Goal: Information Seeking & Learning: Learn about a topic

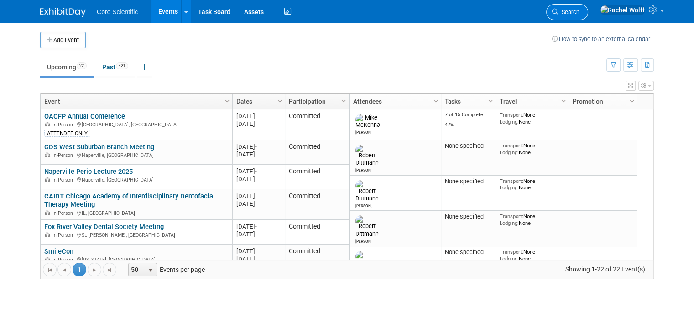
click at [580, 15] on span "Search" at bounding box center [569, 12] width 21 height 7
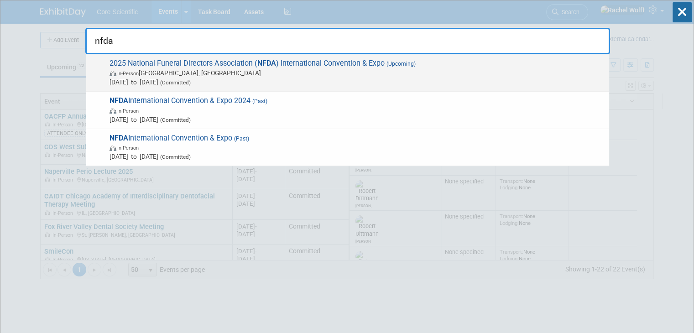
type input "nfda"
click at [345, 81] on span "Oct 26, 2025 to Oct 29, 2025 (Committed)" at bounding box center [357, 82] width 495 height 9
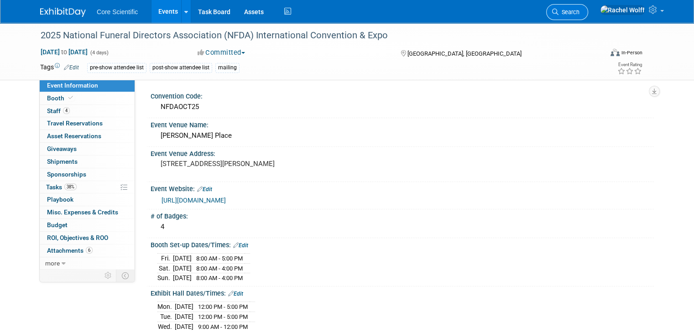
click at [580, 12] on span "Search" at bounding box center [569, 12] width 21 height 7
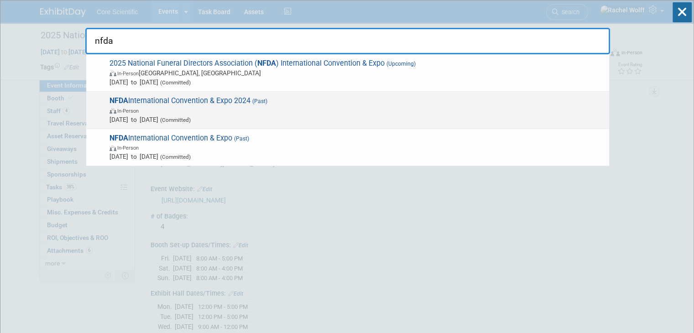
type input "nfda"
click at [363, 110] on span "In-Person" at bounding box center [357, 110] width 495 height 9
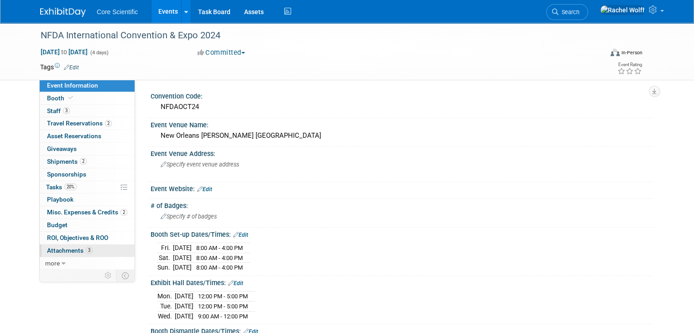
click at [85, 247] on link "3 Attachments 3" at bounding box center [87, 251] width 95 height 12
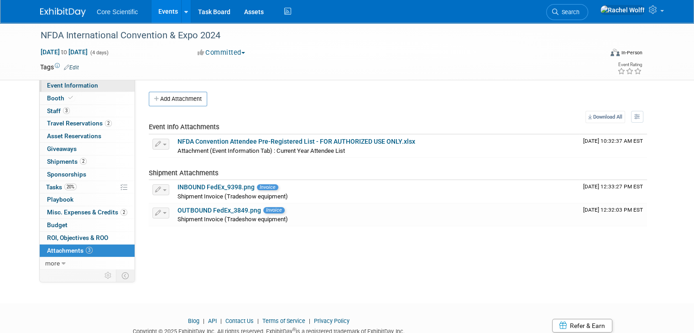
click at [69, 85] on span "Event Information" at bounding box center [72, 85] width 51 height 7
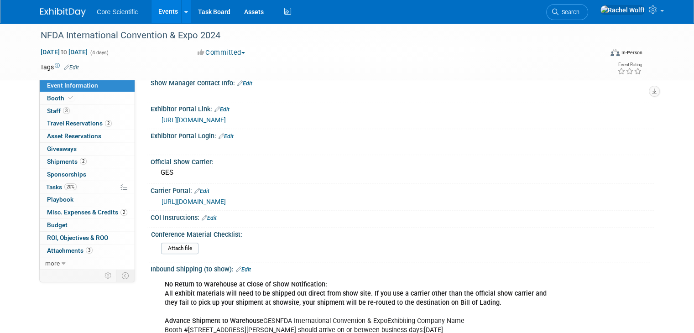
scroll to position [365, 0]
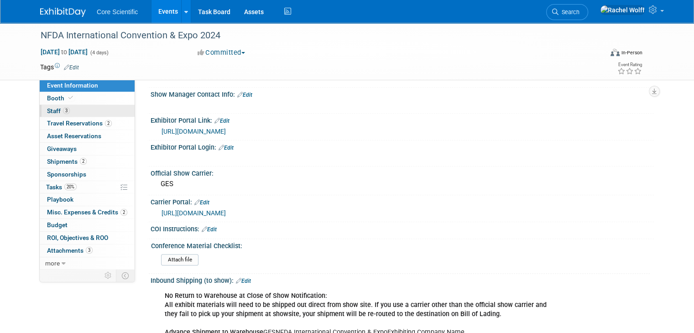
click at [110, 106] on link "3 Staff 3" at bounding box center [87, 111] width 95 height 12
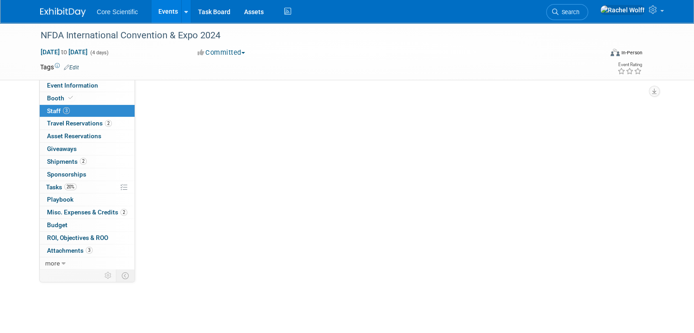
scroll to position [0, 0]
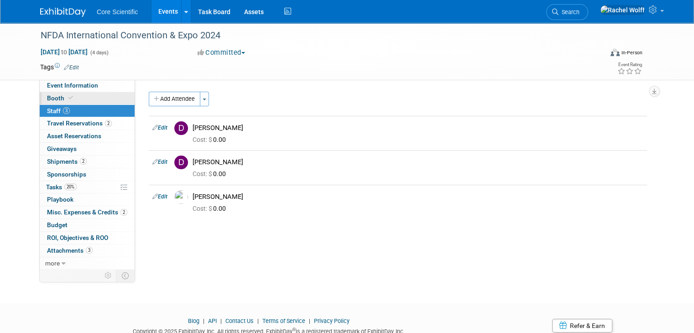
click at [94, 98] on link "Booth" at bounding box center [87, 98] width 95 height 12
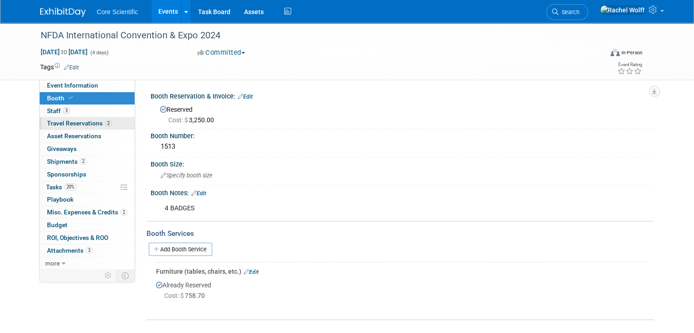
click at [83, 126] on span "Travel Reservations 2" at bounding box center [79, 123] width 65 height 7
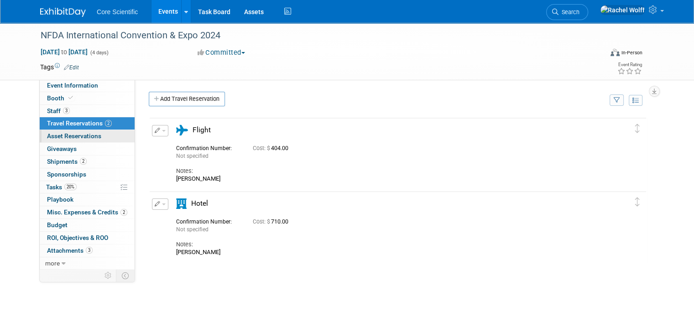
click at [82, 138] on span "Asset Reservations 0" at bounding box center [74, 135] width 54 height 7
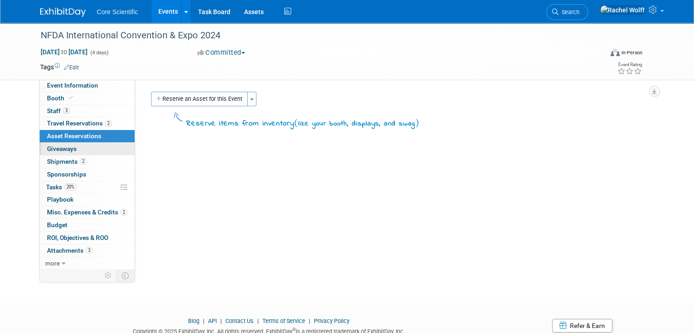
click at [80, 152] on link "0 Giveaways 0" at bounding box center [87, 149] width 95 height 12
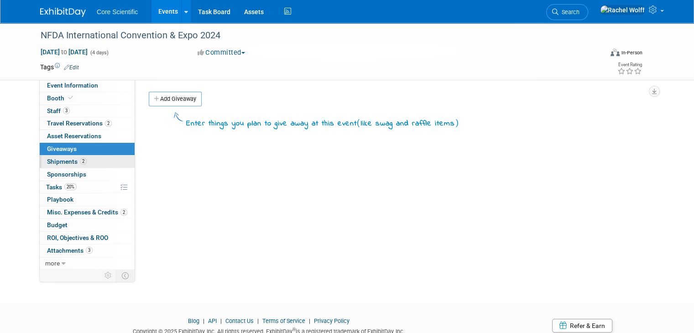
click at [80, 162] on span "2" at bounding box center [83, 161] width 7 height 7
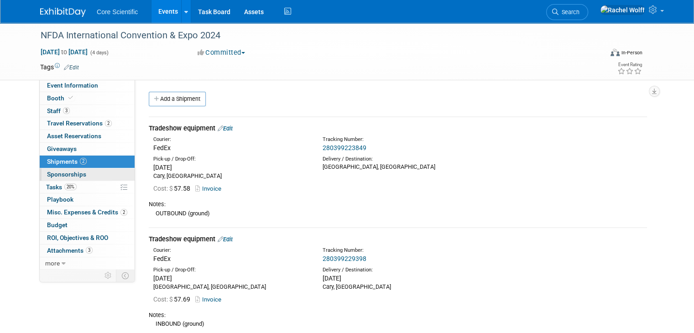
click at [71, 178] on link "0 Sponsorships 0" at bounding box center [87, 174] width 95 height 12
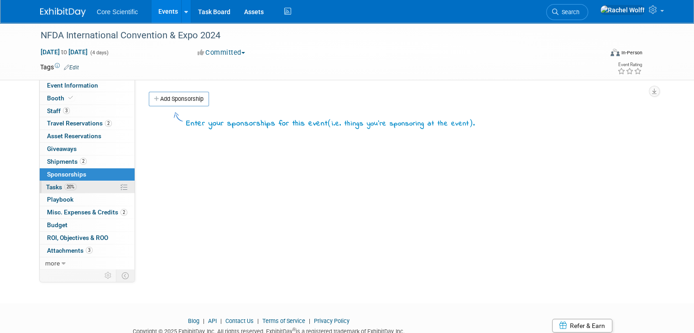
click at [70, 189] on link "20% Tasks 20%" at bounding box center [87, 187] width 95 height 12
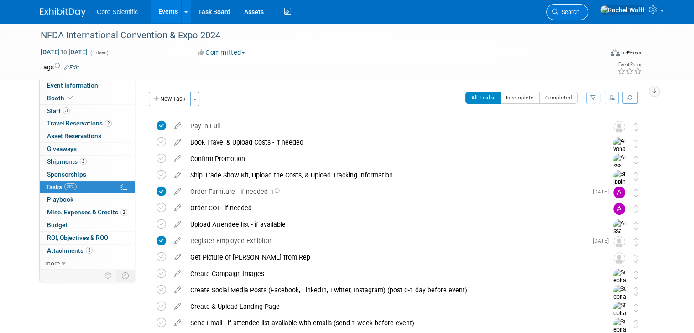
click at [580, 10] on span "Search" at bounding box center [569, 12] width 21 height 7
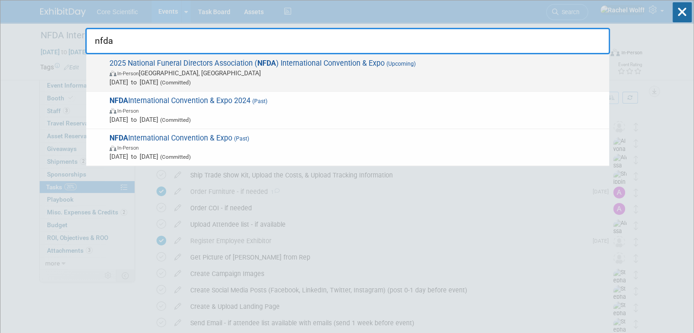
type input "nfda"
click at [422, 55] on div "2025 National Funeral Directors Association ( NFDA ) International Convention &…" at bounding box center [347, 72] width 523 height 37
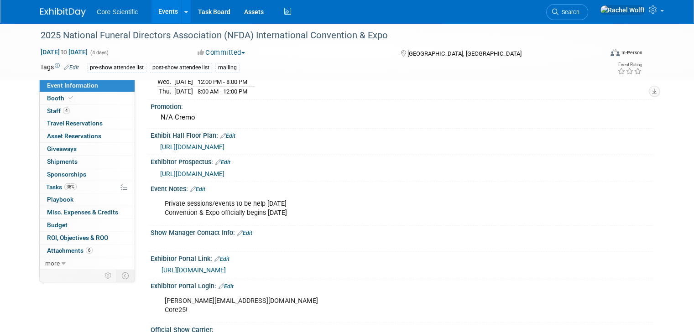
scroll to position [365, 0]
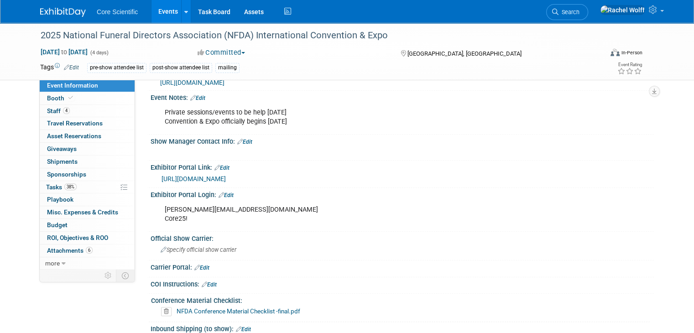
click at [226, 175] on link "[URL][DOMAIN_NAME]" at bounding box center [194, 178] width 64 height 7
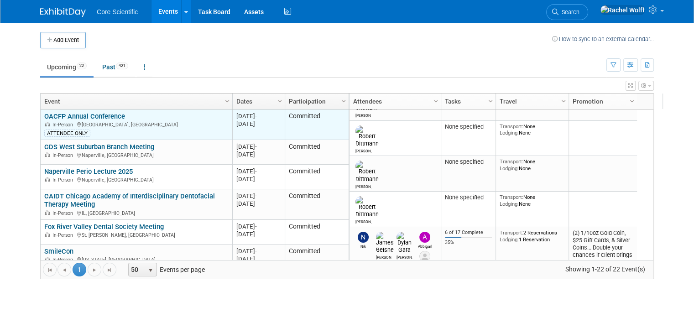
scroll to position [55, 0]
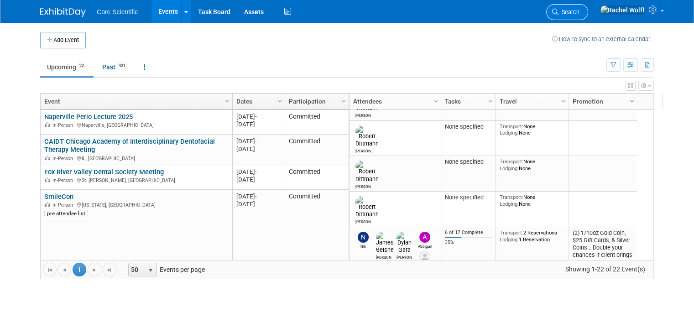
click at [588, 8] on link "Search" at bounding box center [567, 12] width 42 height 16
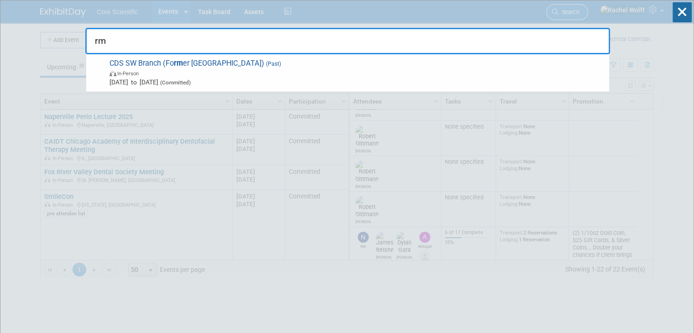
type input "r"
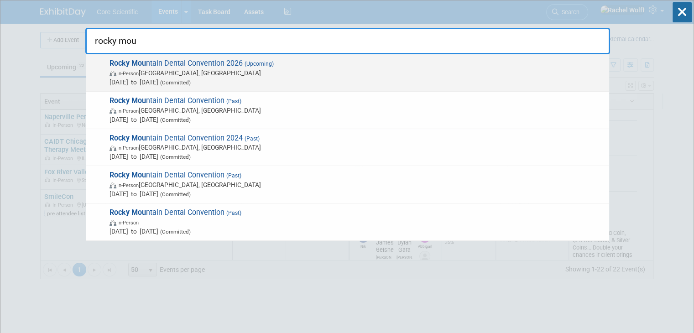
type input "rocky mou"
click at [488, 74] on span "In-Person Denver, CO" at bounding box center [357, 72] width 495 height 9
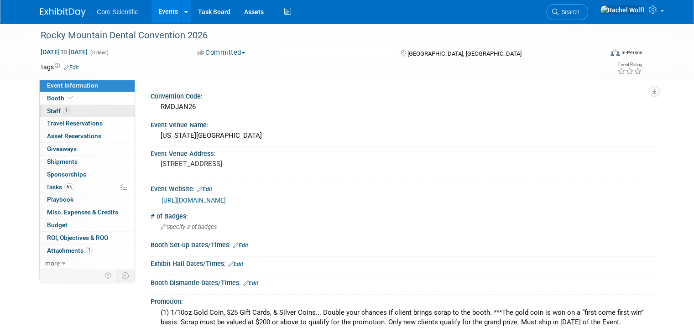
click at [54, 106] on link "1 Staff 1" at bounding box center [87, 111] width 95 height 12
